Goal: Find contact information: Find contact information

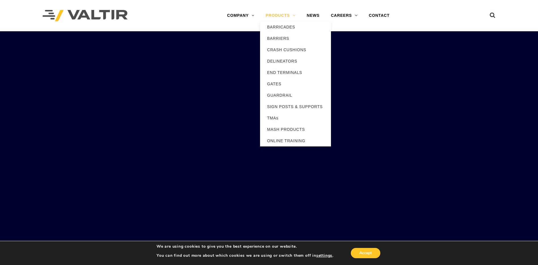
click at [276, 16] on link "PRODUCTS" at bounding box center [280, 15] width 41 height 11
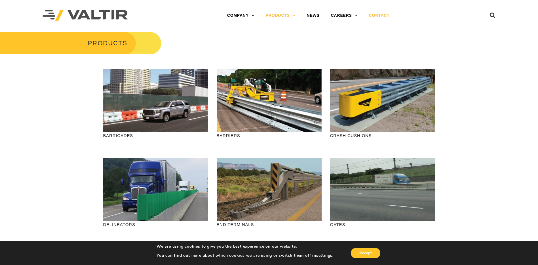
click at [373, 18] on link "CONTACT" at bounding box center [380, 15] width 32 height 11
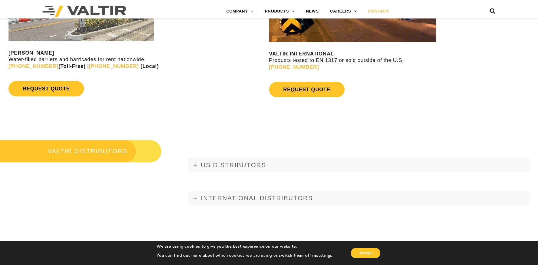
scroll to position [710, 0]
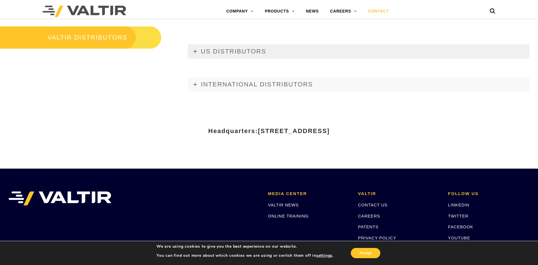
click at [195, 52] on icon at bounding box center [195, 51] width 3 height 3
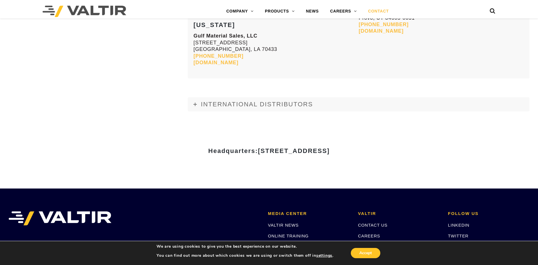
scroll to position [2412, 0]
